Goal: Task Accomplishment & Management: Manage account settings

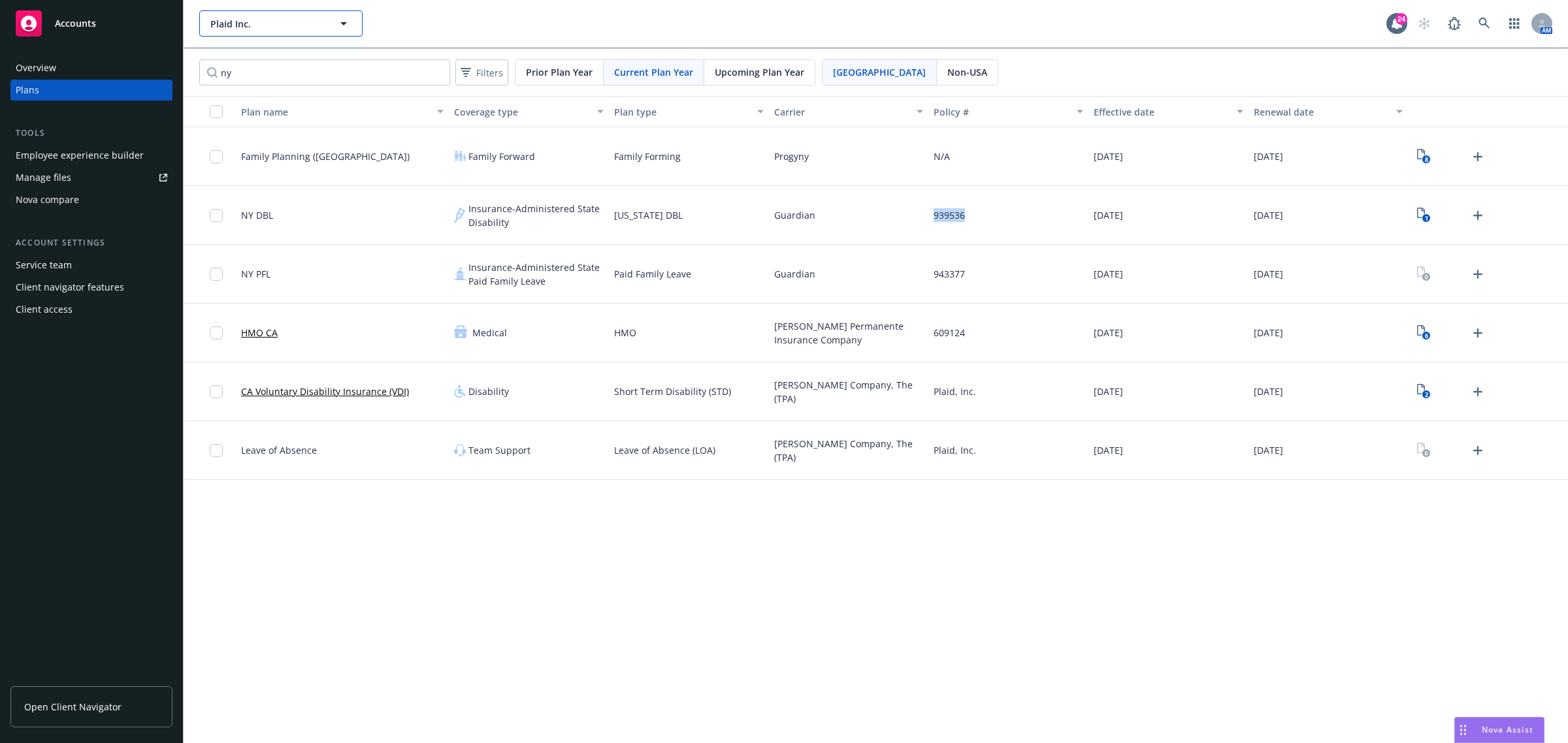
click at [281, 24] on span "Plaid Inc." at bounding box center [267, 24] width 113 height 14
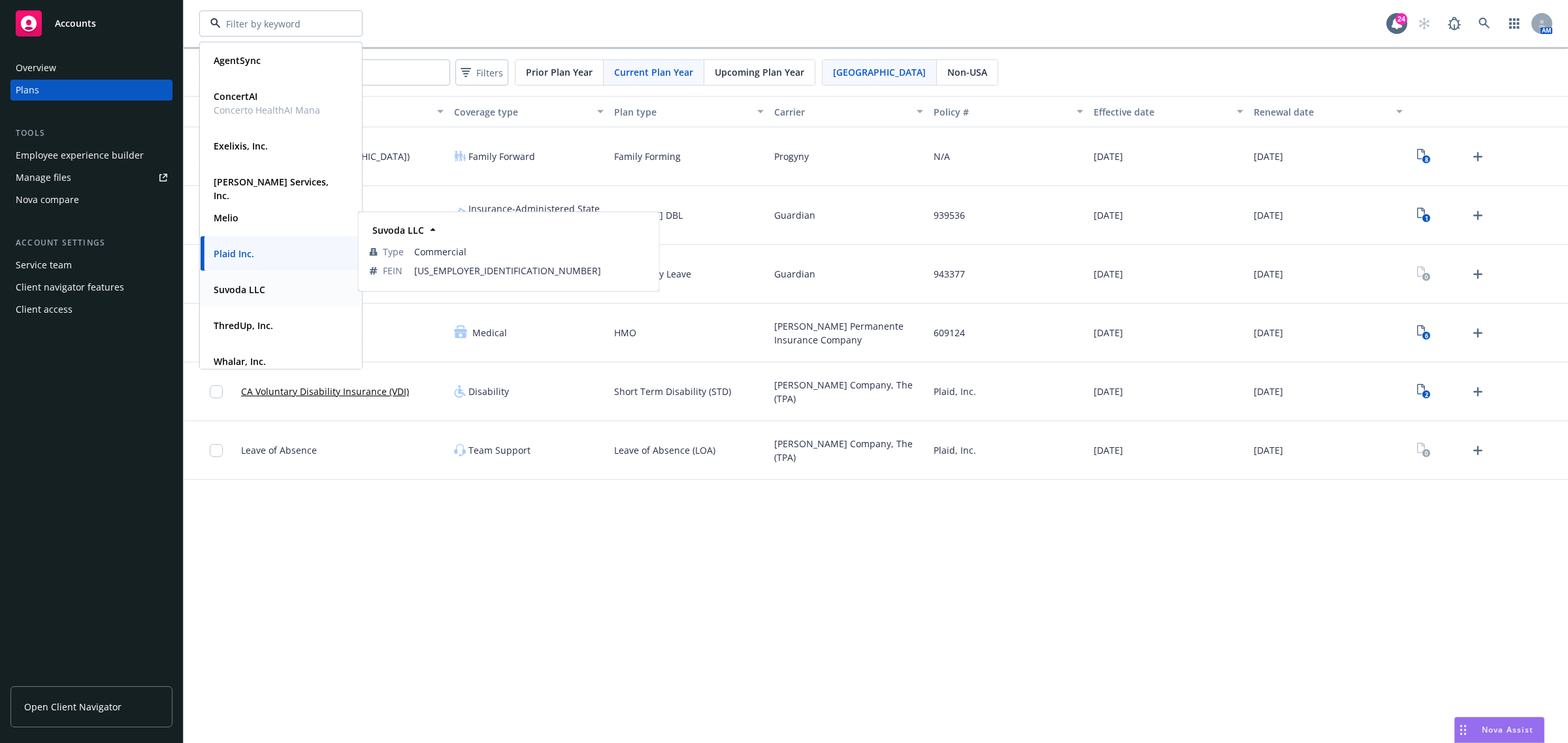
scroll to position [96, 0]
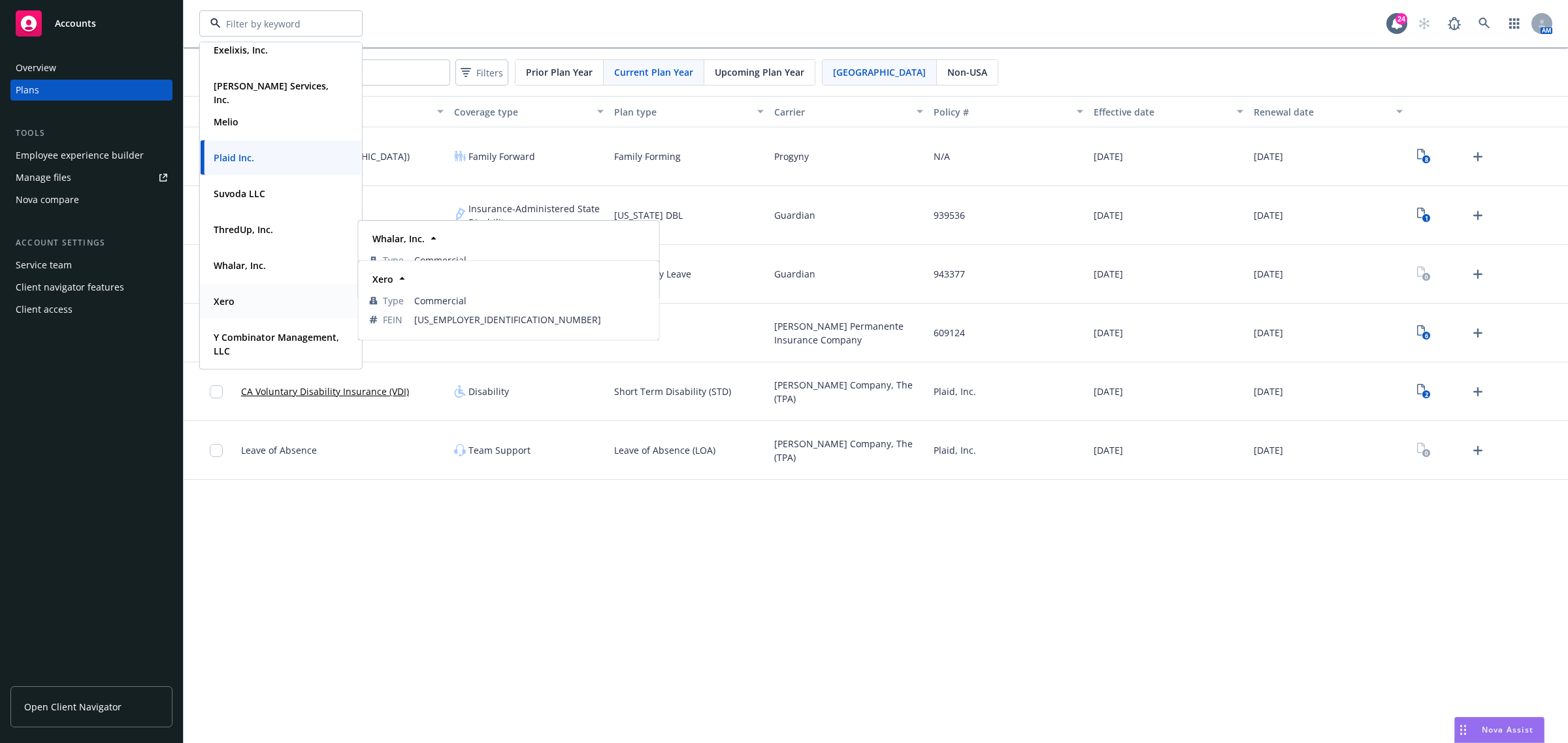
click at [234, 299] on strong "Xero" at bounding box center [224, 301] width 21 height 12
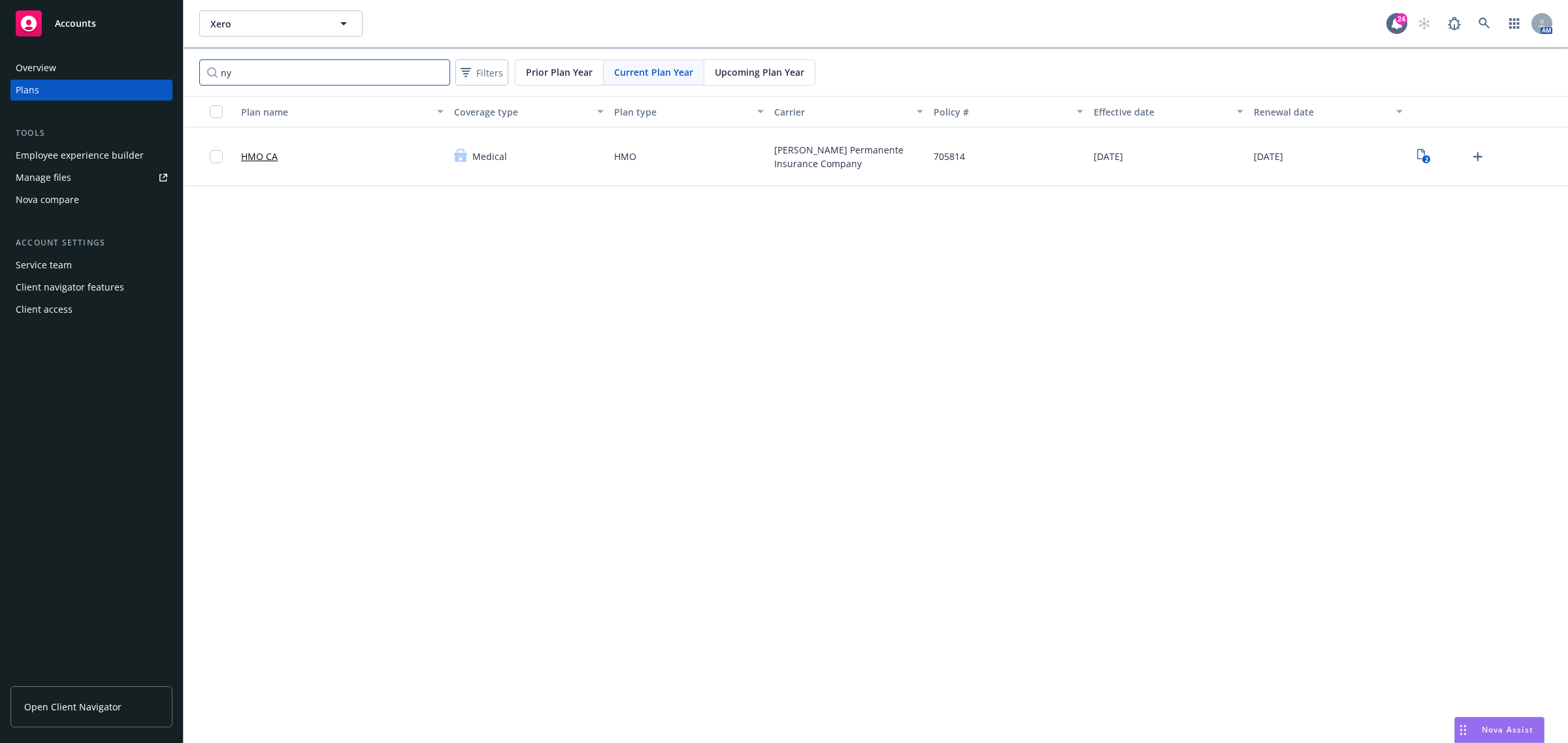
click at [344, 72] on input "ny" at bounding box center [325, 73] width 251 height 26
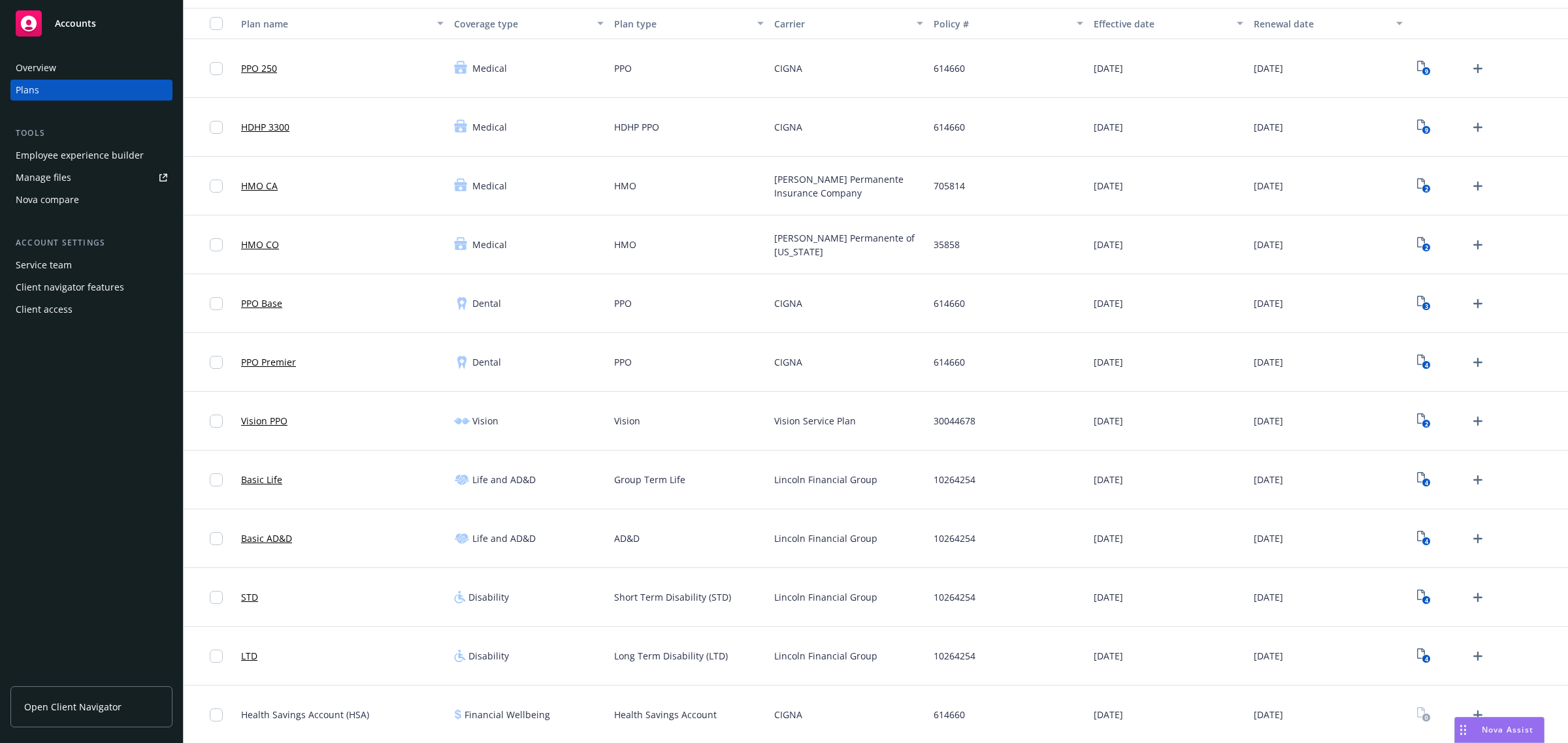
scroll to position [326, 0]
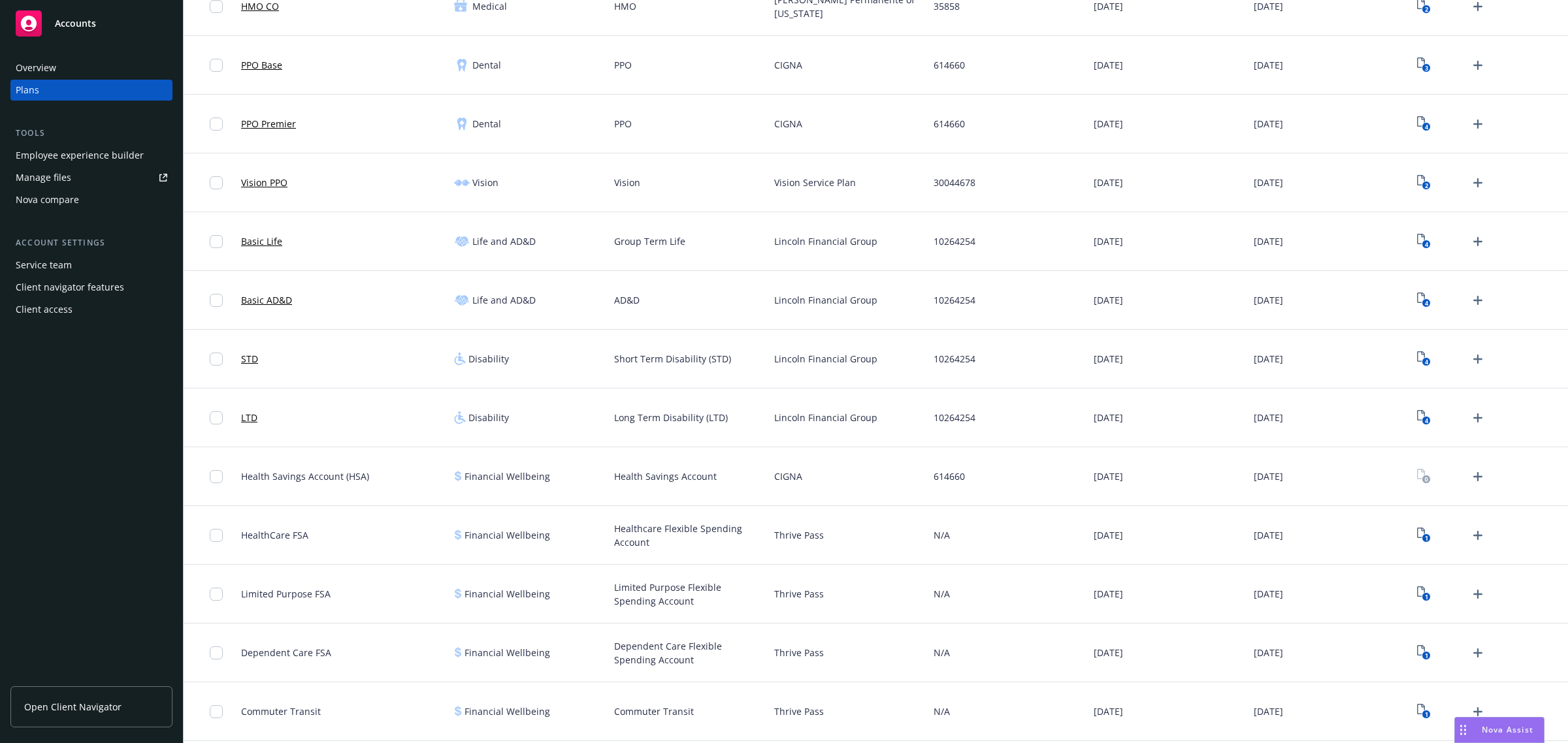
click at [65, 160] on div "Employee experience builder" at bounding box center [80, 156] width 128 height 21
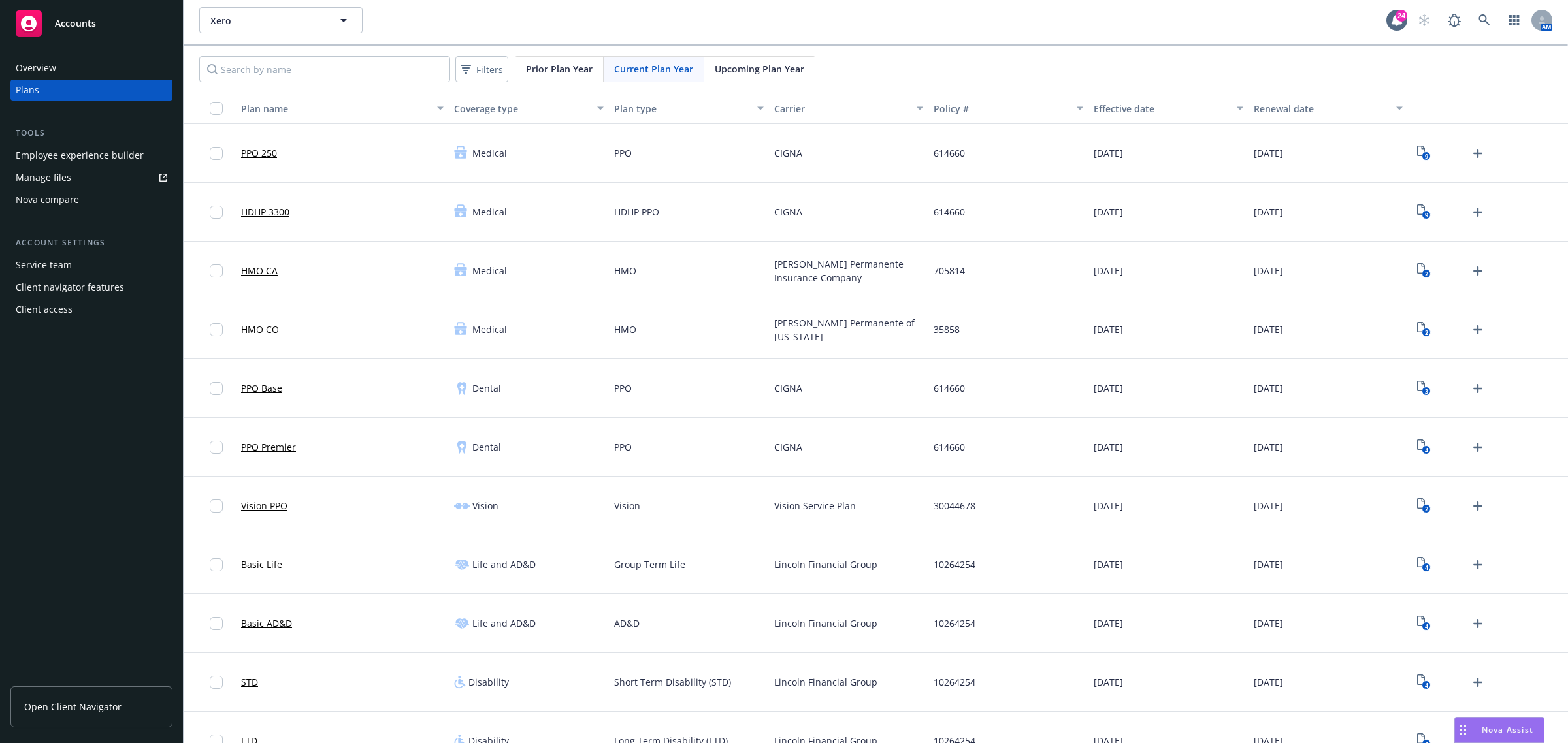
scroll to position [0, 0]
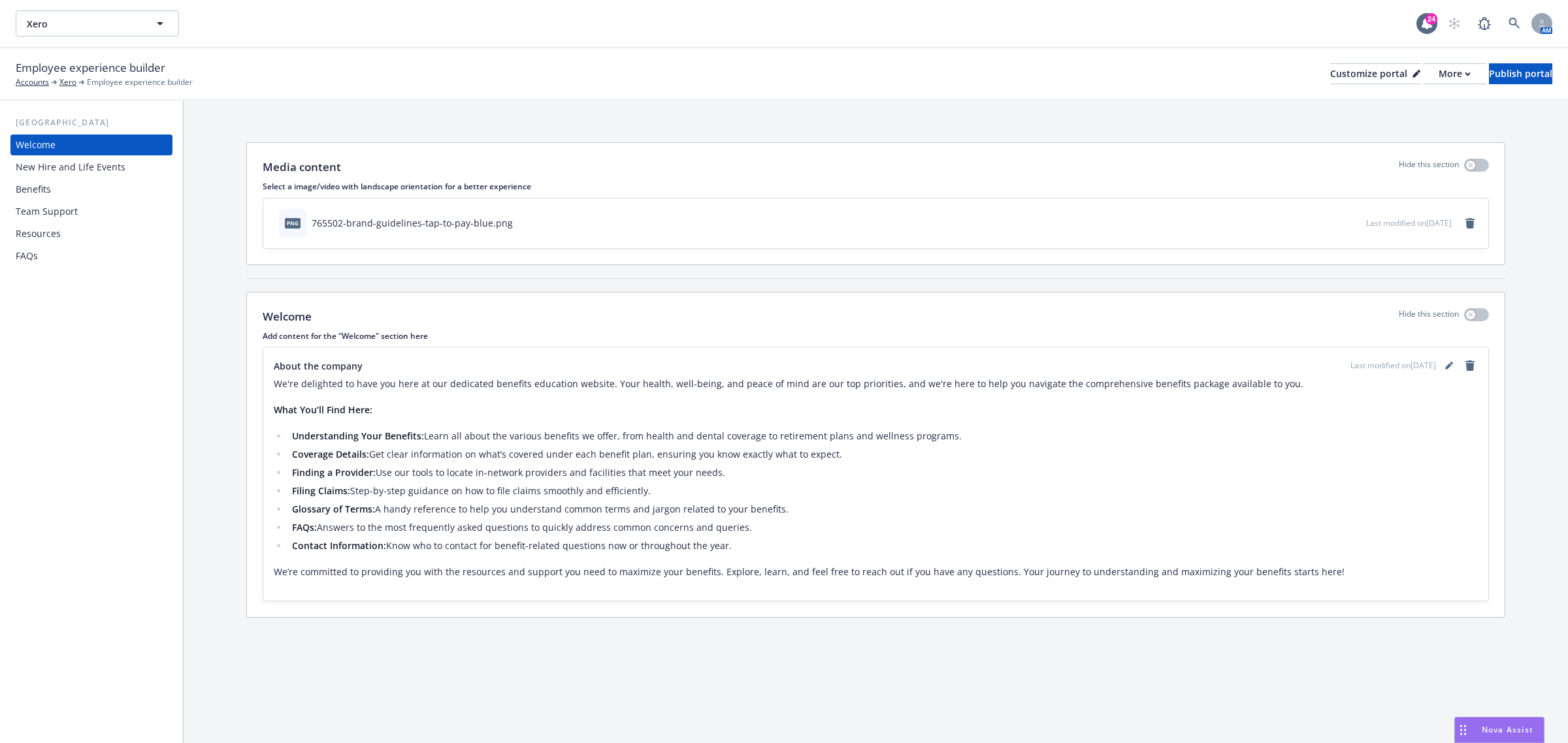
click at [121, 175] on div "New Hire and Life Events" at bounding box center [70, 167] width 110 height 21
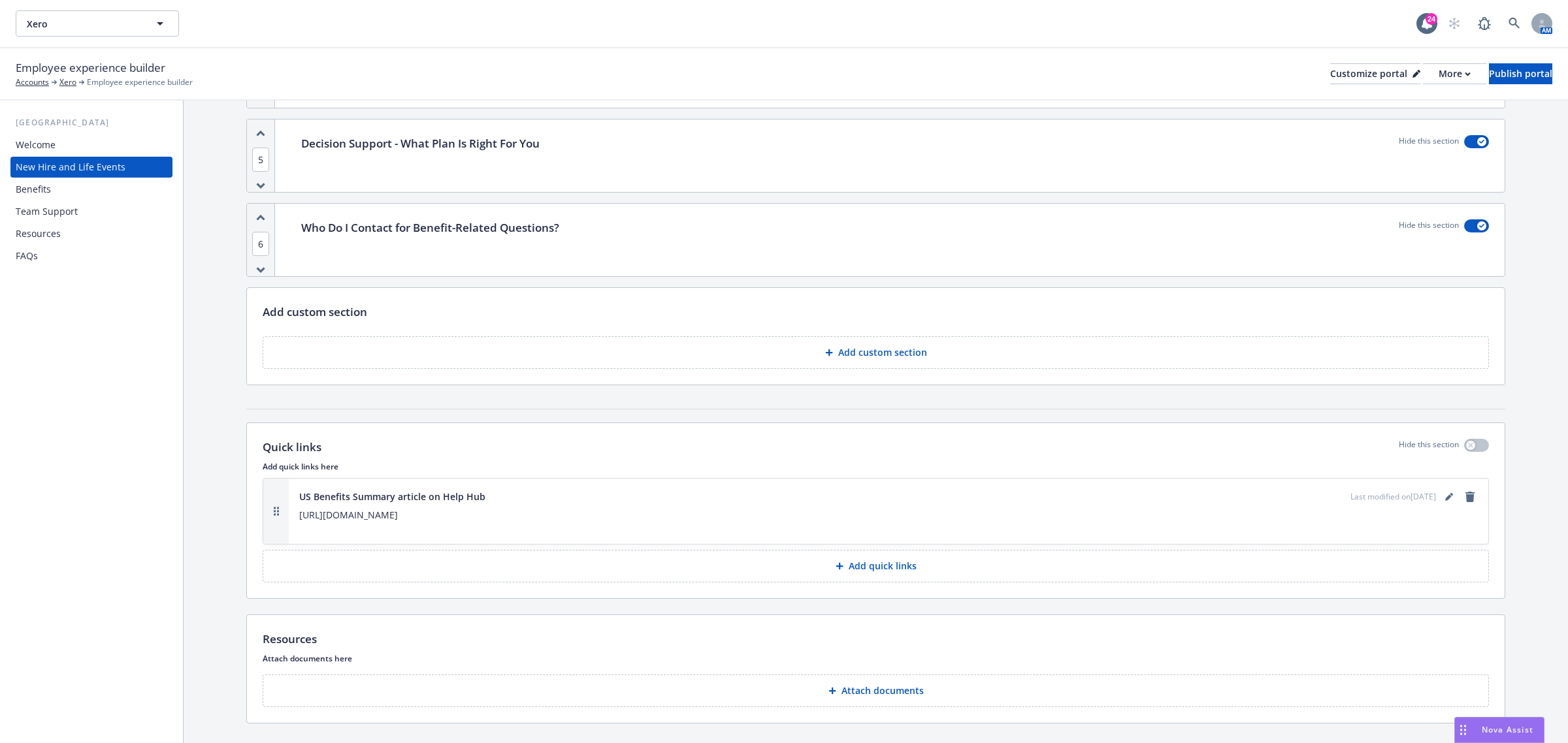
scroll to position [1216, 0]
click at [20, 185] on div "Benefits" at bounding box center [33, 189] width 35 height 21
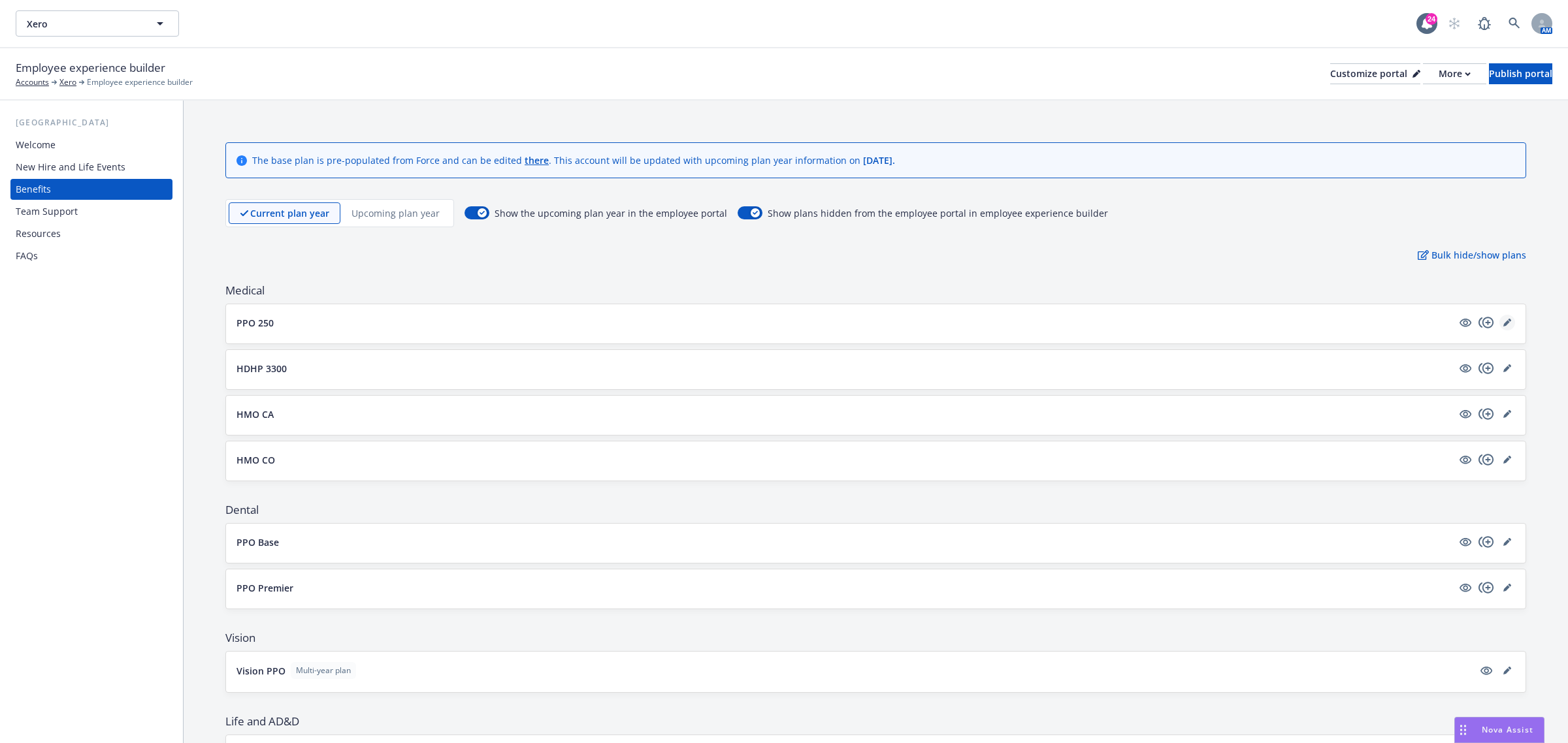
click at [1503, 321] on icon "editPencil" at bounding box center [1507, 322] width 8 height 8
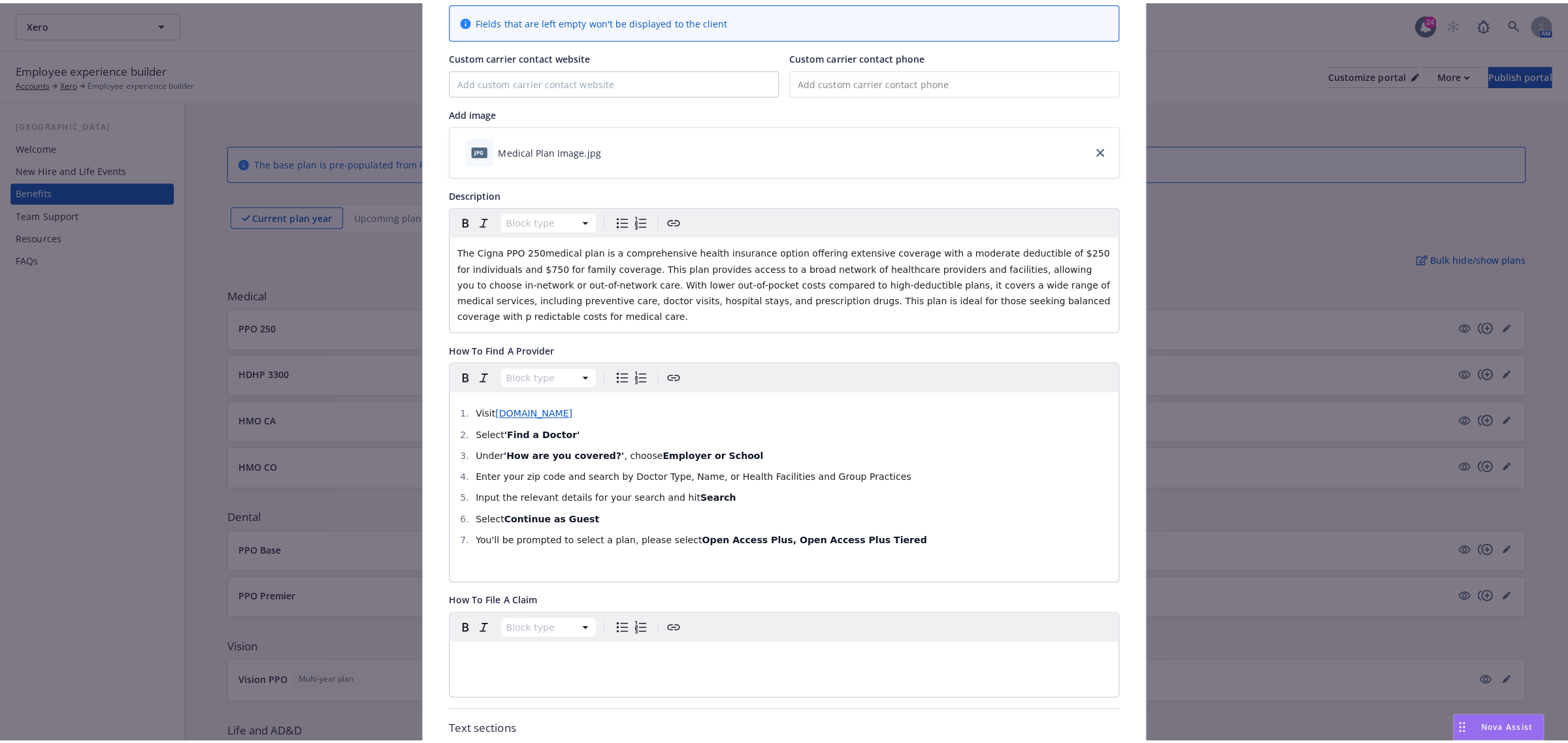
scroll to position [28, 0]
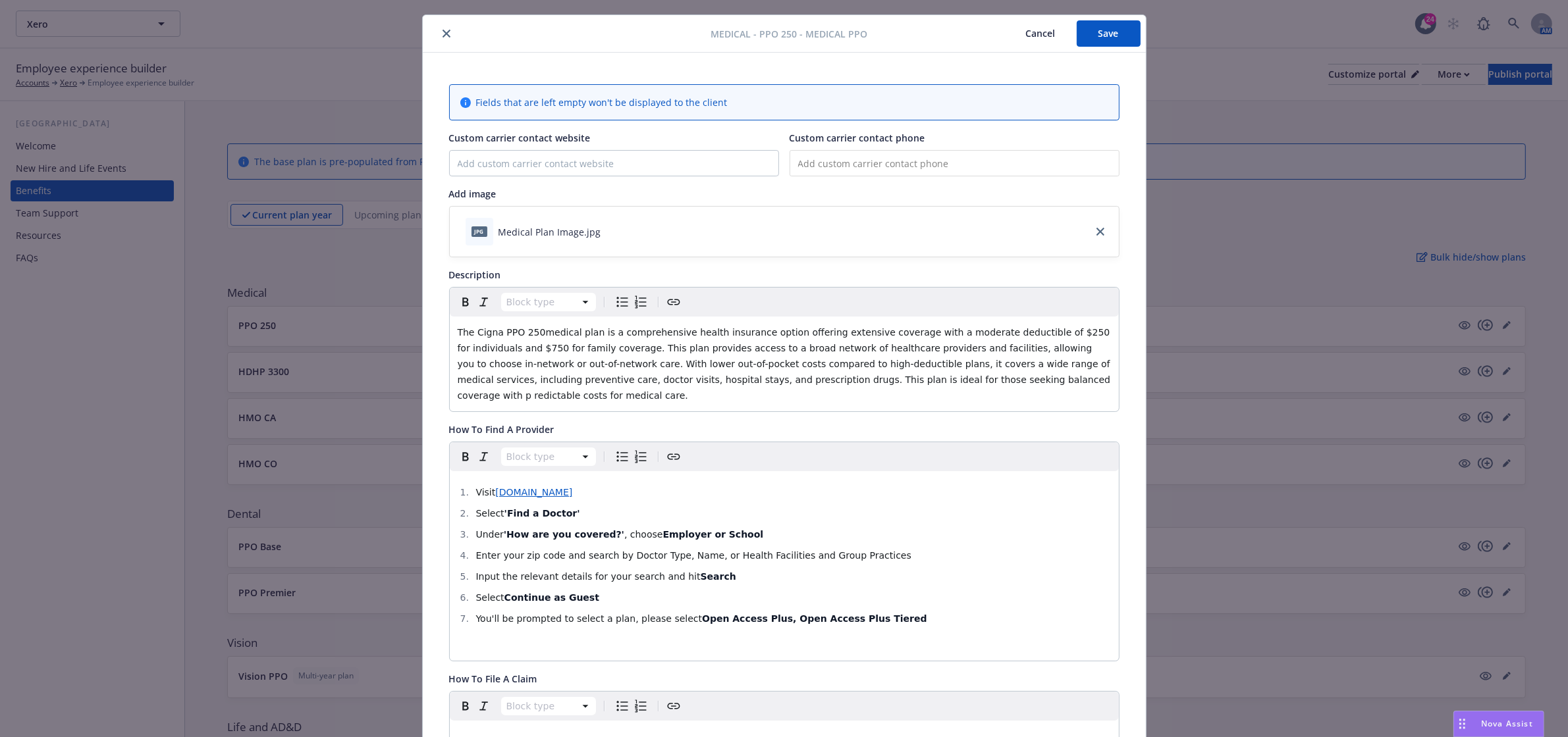
click at [528, 331] on span "The Cigna PPO 250medical plan is a comprehensive health insurance option offeri…" at bounding box center [786, 364] width 656 height 74
click at [883, 379] on span "The Cigna PPO 250 medical plan is a comprehensive health insurance option offer…" at bounding box center [785, 364] width 655 height 74
click at [1100, 40] on button "Save" at bounding box center [1108, 33] width 64 height 26
click at [442, 33] on icon "close" at bounding box center [446, 33] width 8 height 8
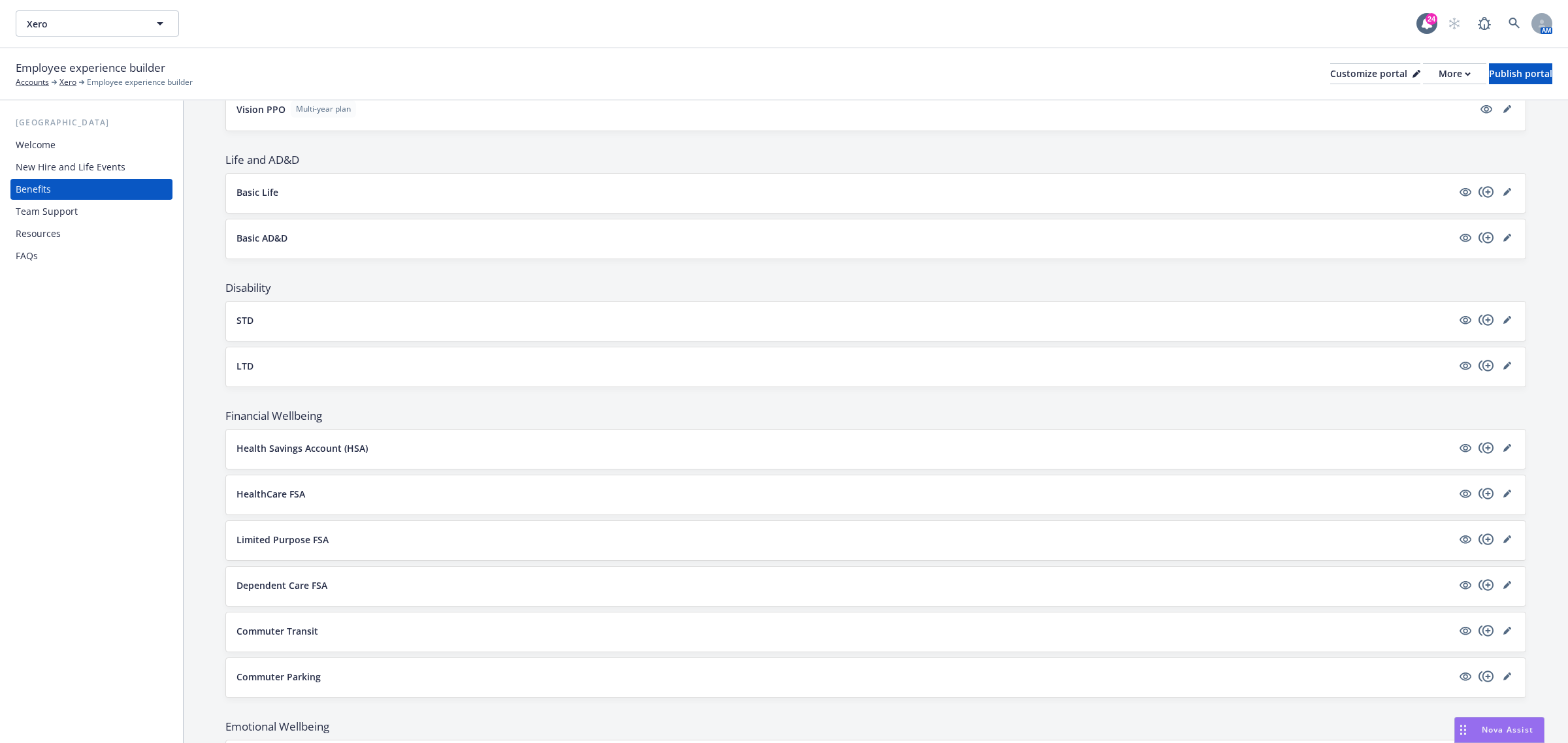
scroll to position [571, 0]
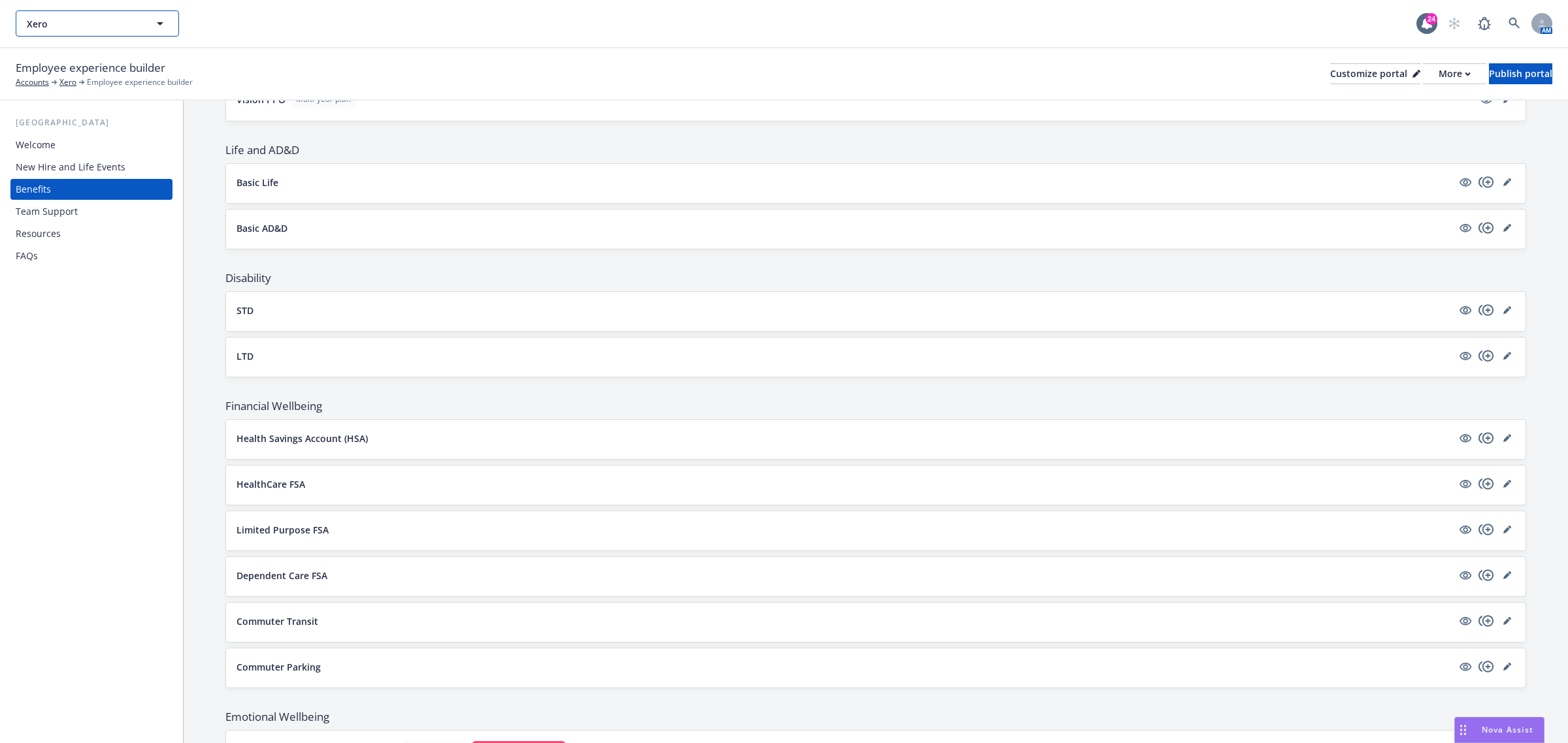
click at [111, 30] on button "Xero" at bounding box center [97, 23] width 164 height 26
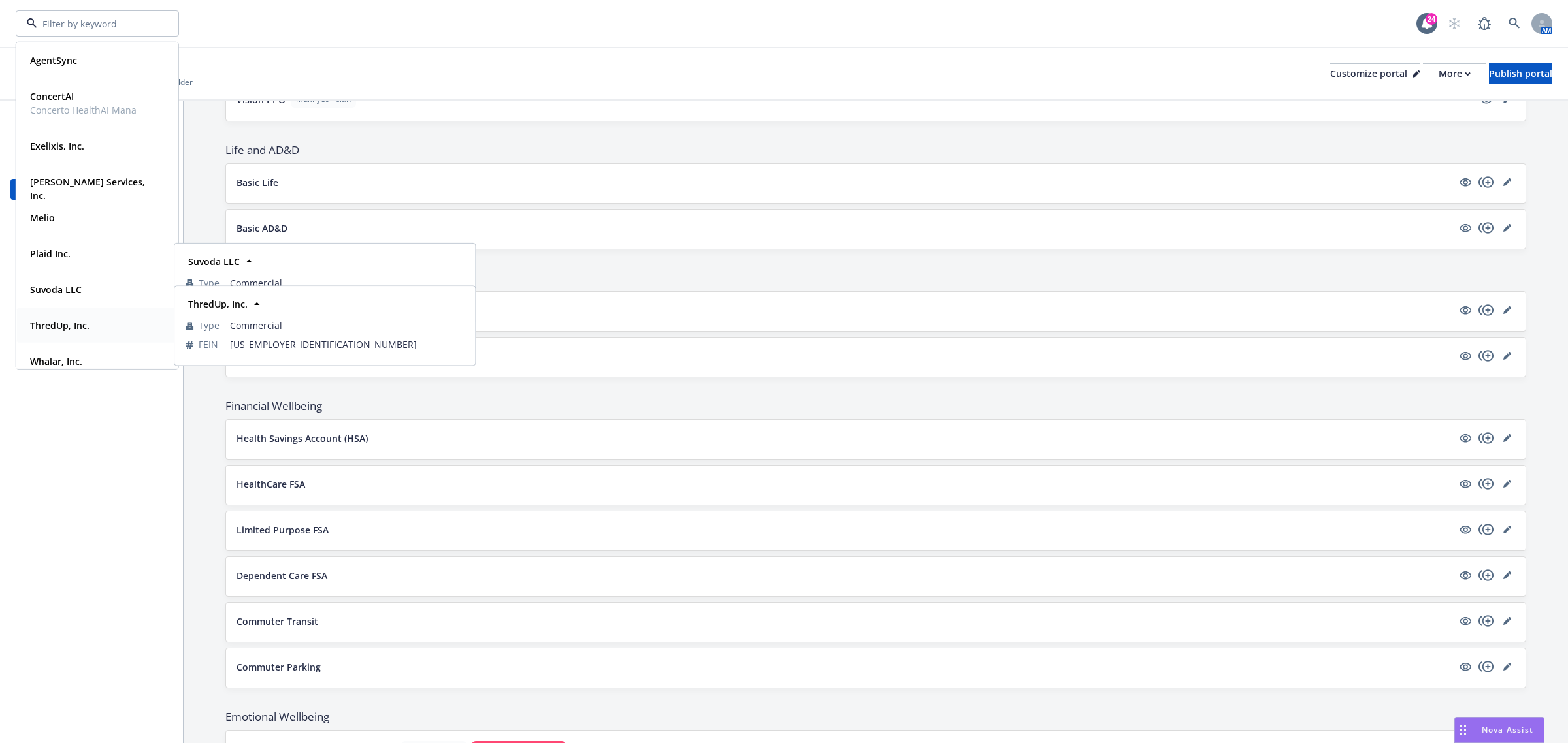
click at [93, 324] on div "ThredUp, Inc." at bounding box center [98, 325] width 145 height 19
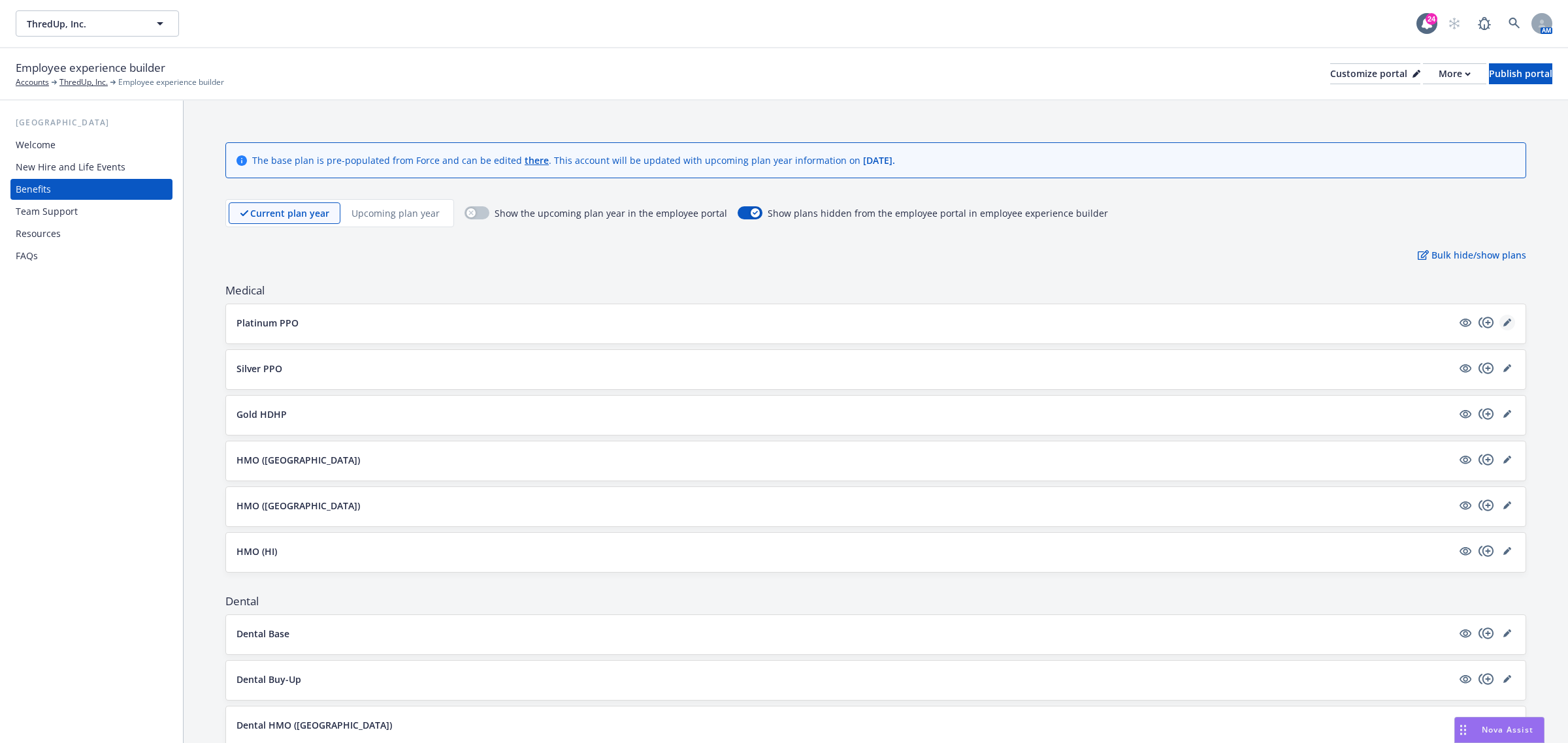
click at [1499, 318] on link "editPencil" at bounding box center [1507, 323] width 16 height 16
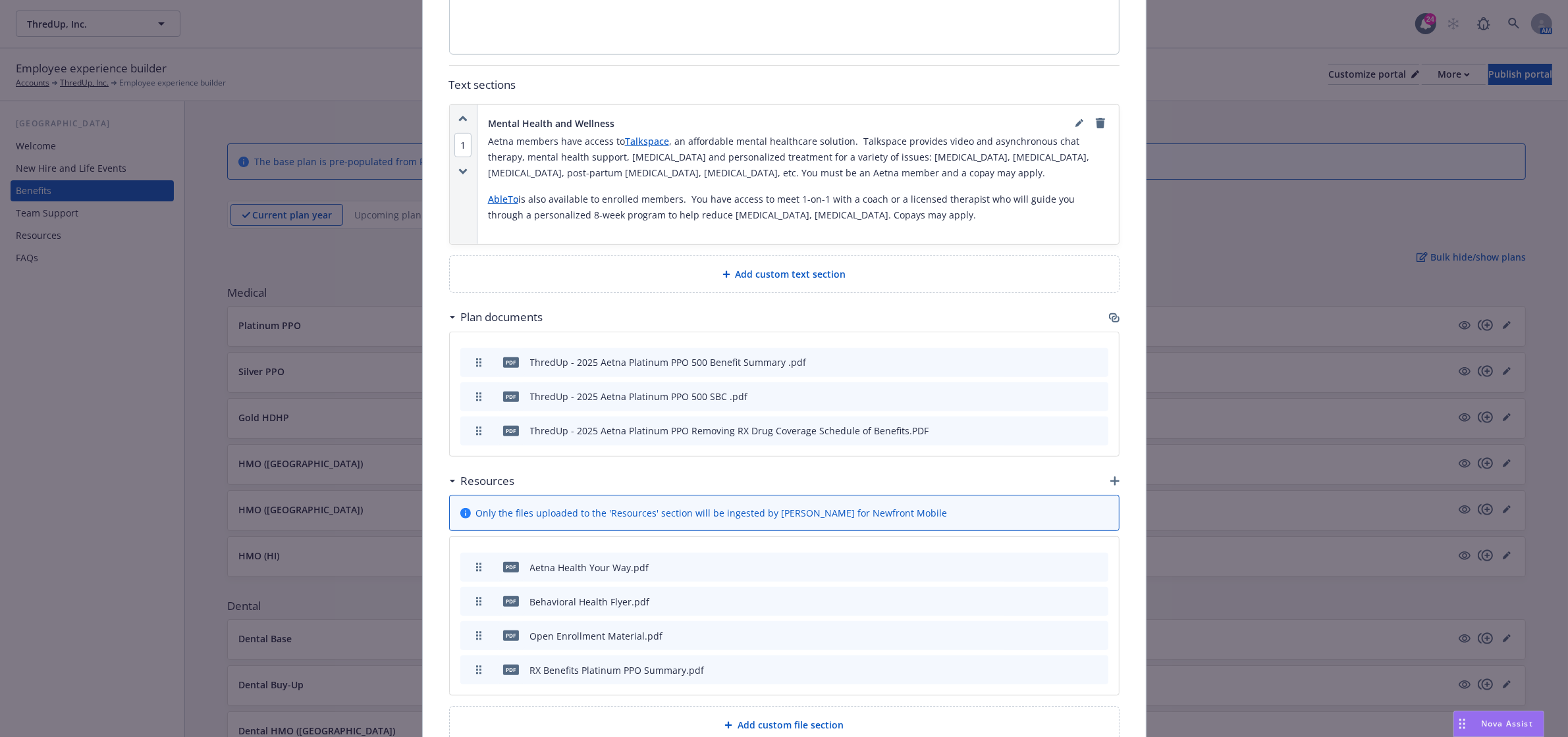
scroll to position [732, 0]
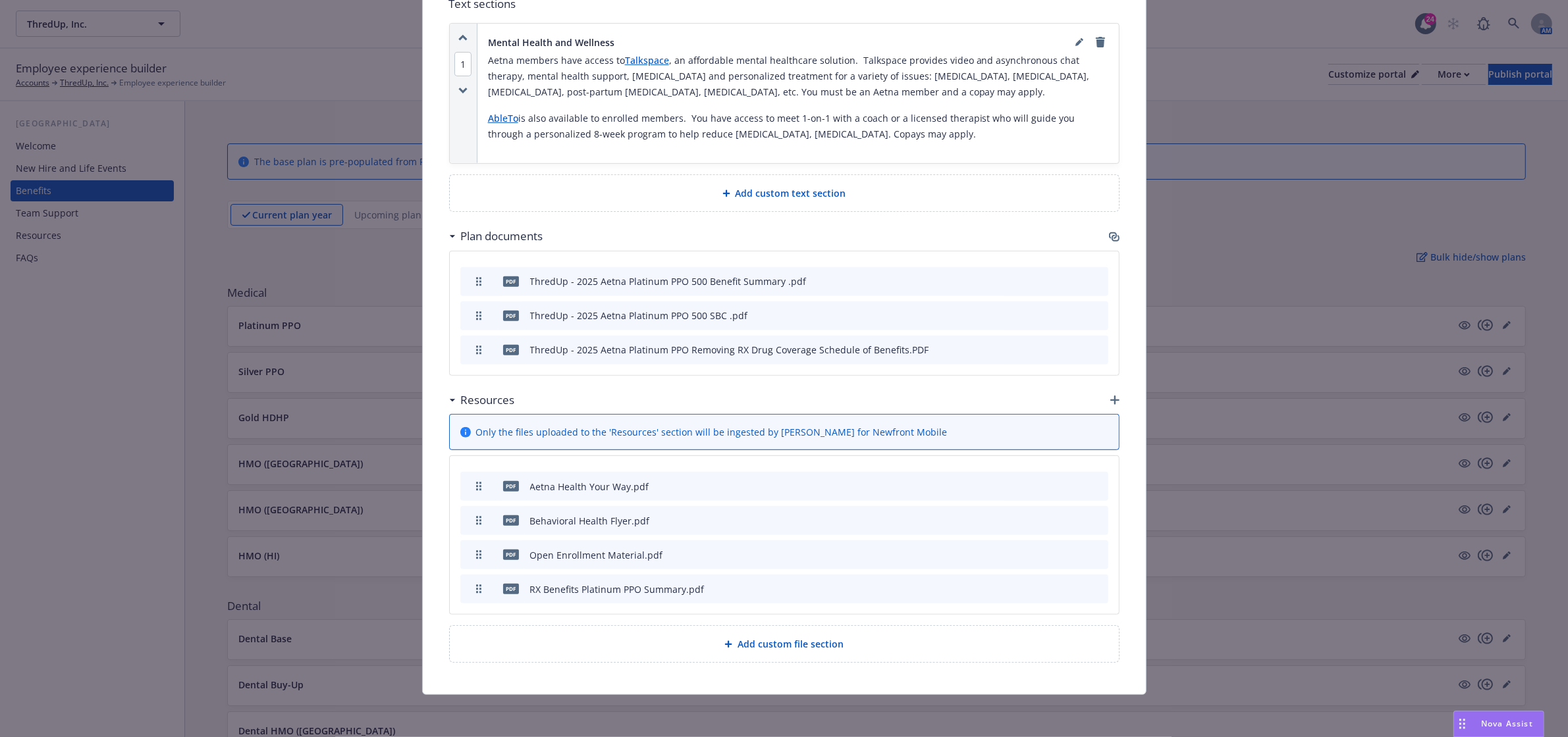
click at [1071, 317] on button at bounding box center [1077, 316] width 12 height 14
click at [1069, 313] on icon "preview file" at bounding box center [1075, 315] width 12 height 10
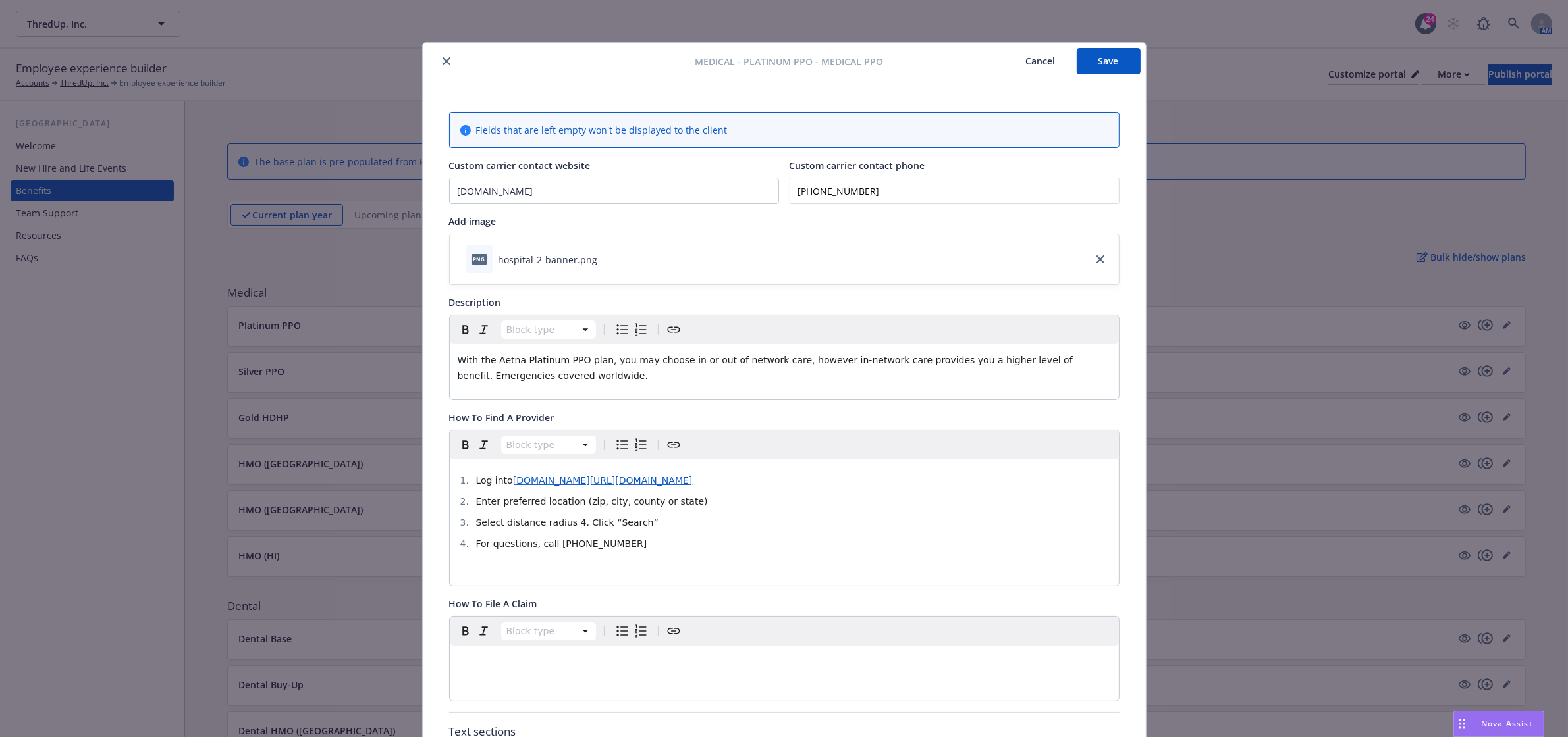
click at [1046, 58] on button "Cancel" at bounding box center [1041, 61] width 72 height 26
